Goal: Information Seeking & Learning: Learn about a topic

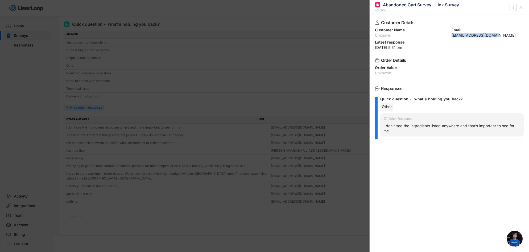
scroll to position [1827, 0]
click at [521, 9] on icon at bounding box center [520, 7] width 5 height 5
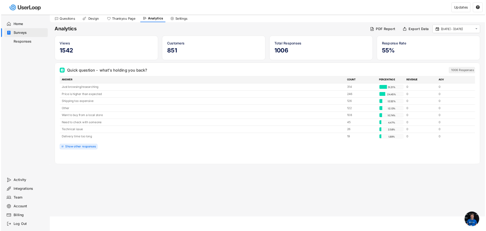
scroll to position [2105, 0]
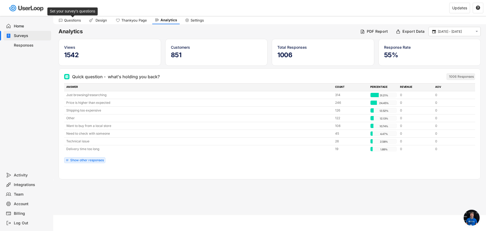
click at [71, 21] on div "Questions" at bounding box center [72, 20] width 17 height 5
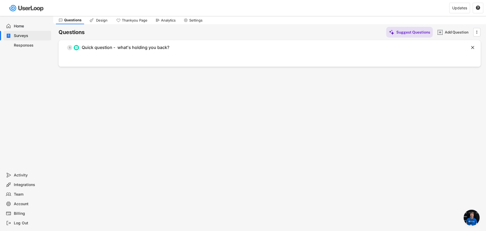
click at [23, 37] on div "Surveys" at bounding box center [31, 35] width 35 height 5
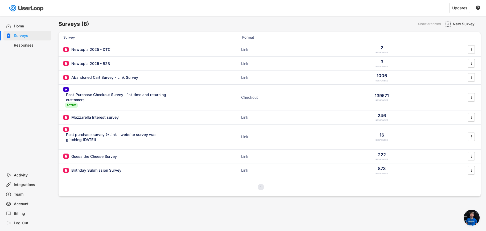
click at [14, 78] on div "Home Surveys Responses" at bounding box center [26, 93] width 53 height 154
click at [107, 78] on div "Abandoned Cart Survey - Link Survey" at bounding box center [104, 77] width 67 height 5
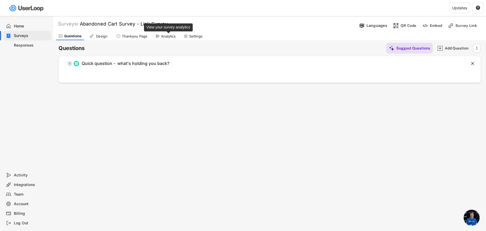
click at [166, 36] on div "Analytics" at bounding box center [168, 36] width 15 height 5
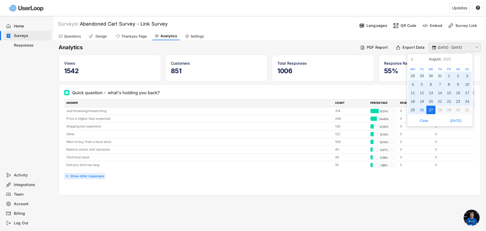
click at [452, 48] on input "[DATE] - [DATE]" at bounding box center [455, 47] width 35 height 5
click at [413, 58] on icon at bounding box center [412, 59] width 9 height 9
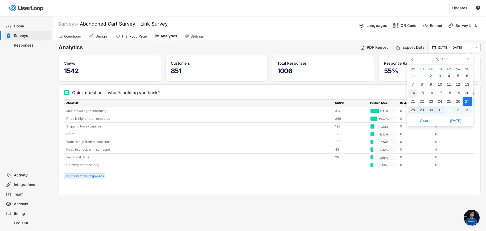
click at [412, 91] on div "14" at bounding box center [412, 93] width 9 height 9
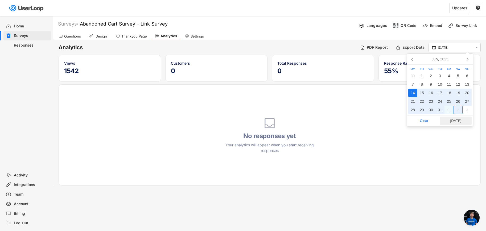
click at [459, 122] on span "[DATE]" at bounding box center [455, 121] width 28 height 8
type input "[DATE] - [DATE]"
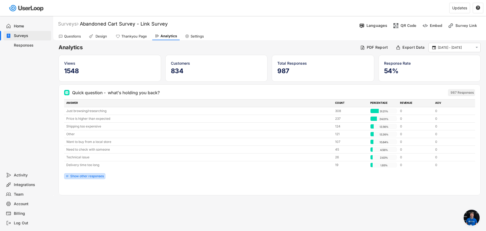
click at [82, 178] on div "Show other responses" at bounding box center [84, 176] width 41 height 6
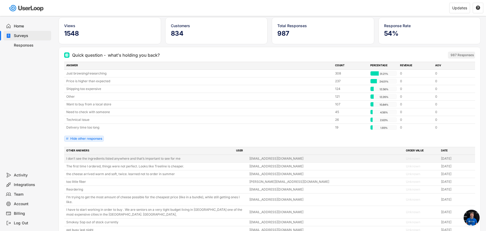
scroll to position [41, 0]
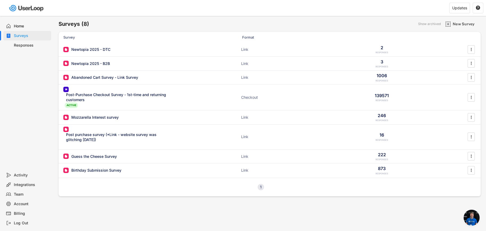
scroll to position [2105, 0]
click at [113, 99] on div "Post-Purchase Checkout Survey - 1st-time and returning customers" at bounding box center [118, 97] width 104 height 10
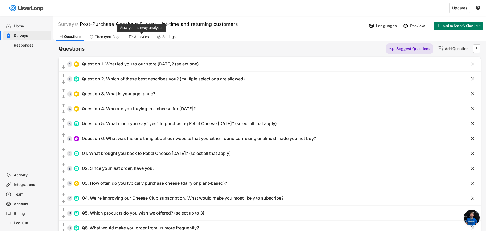
click at [144, 37] on div "Analytics" at bounding box center [141, 37] width 15 height 5
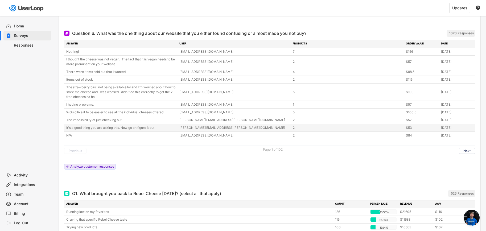
scroll to position [1041, 0]
